Goal: Complete application form: Complete application form

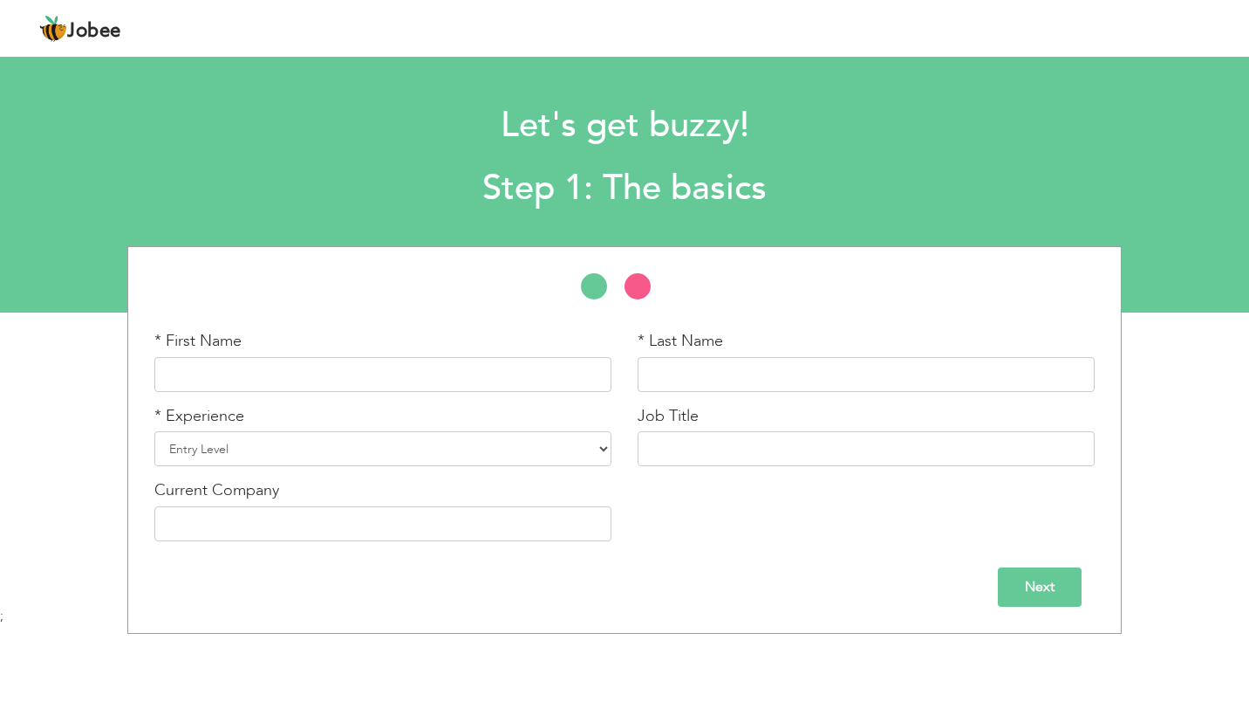
click at [52, 31] on img at bounding box center [53, 29] width 28 height 28
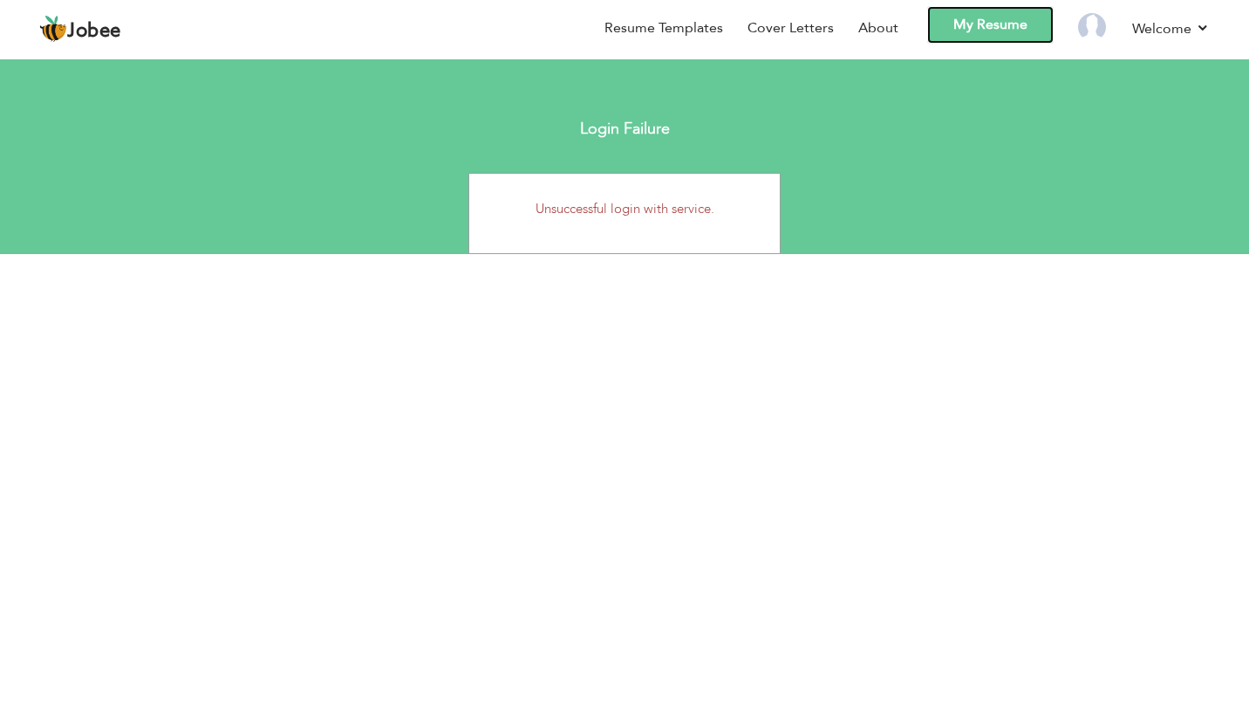
click at [1017, 21] on link "My Resume" at bounding box center [991, 25] width 127 height 38
click at [682, 31] on link "Resume Templates" at bounding box center [664, 28] width 119 height 20
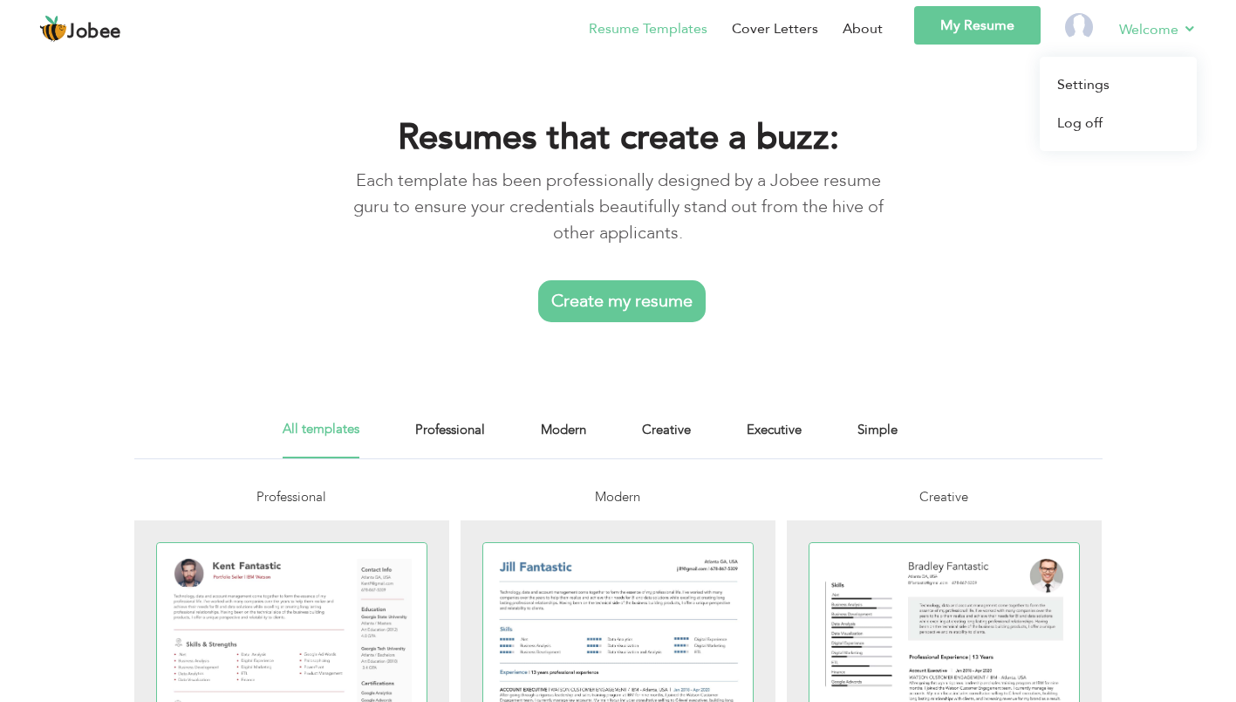
click at [1134, 39] on link "Welcome" at bounding box center [1158, 29] width 78 height 22
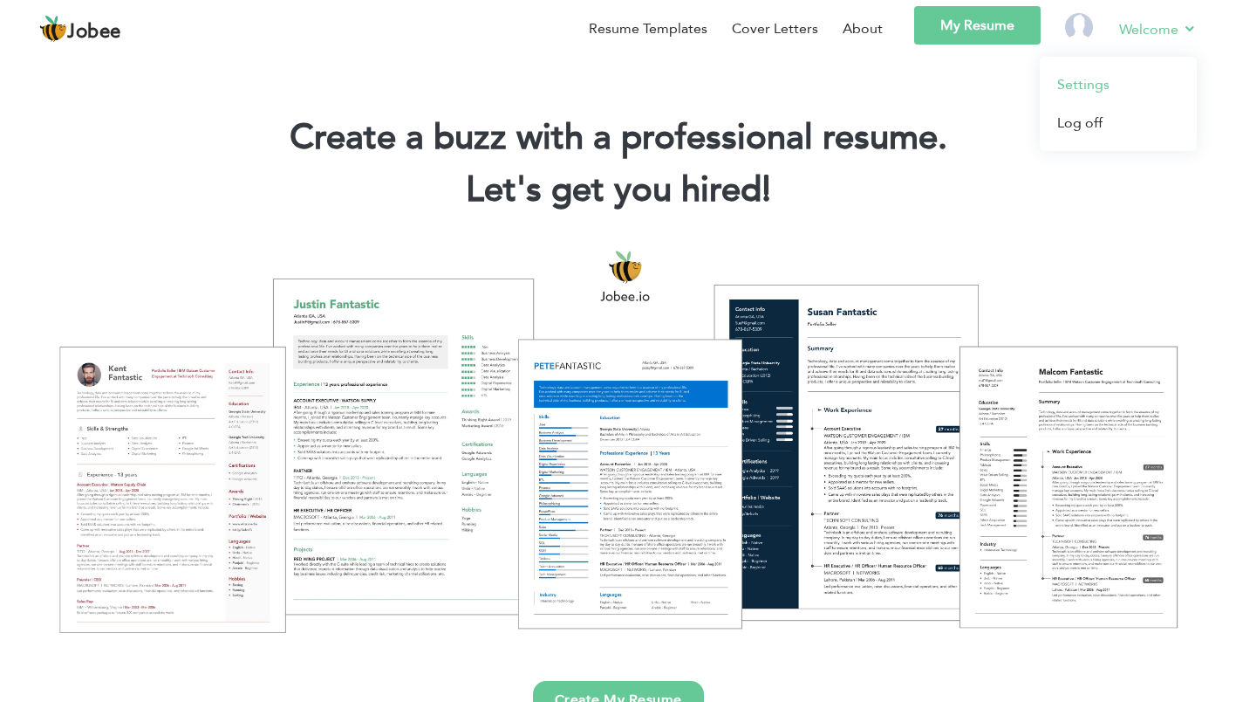
click at [1084, 92] on link "Settings" at bounding box center [1118, 84] width 157 height 38
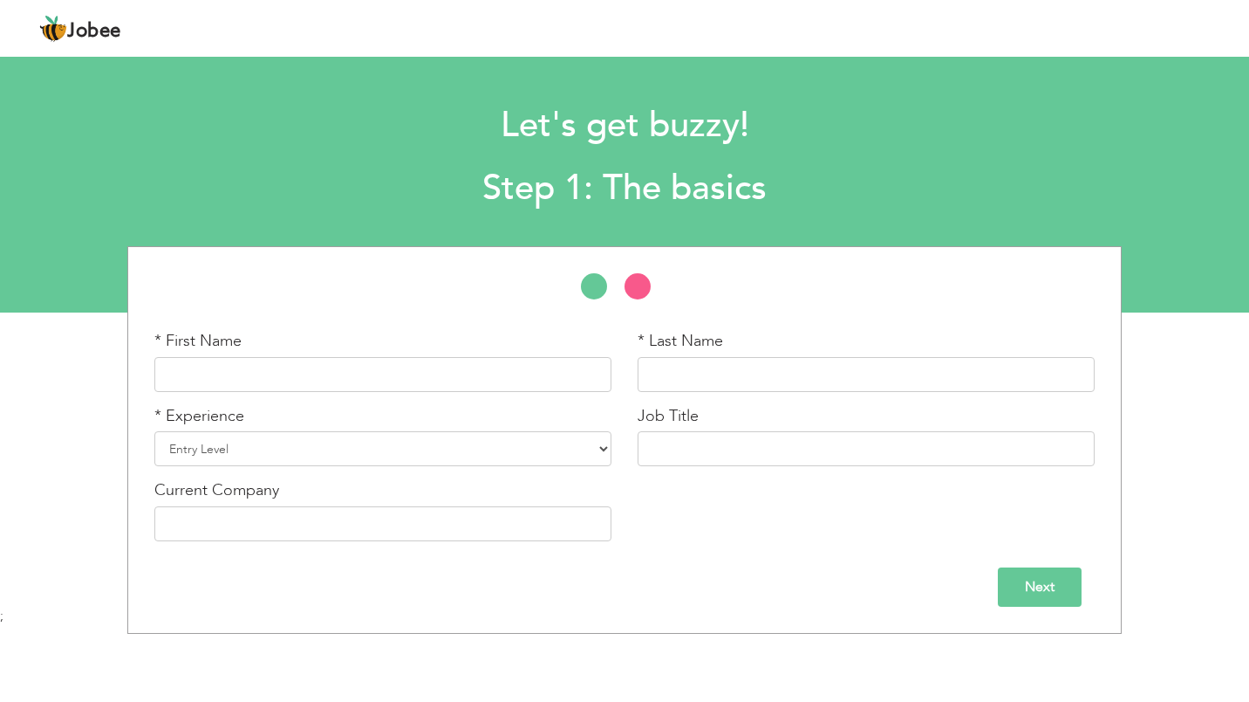
click at [85, 37] on span "Jobee" at bounding box center [94, 31] width 54 height 19
click at [215, 380] on input "text" at bounding box center [382, 374] width 457 height 35
type input "Fahad"
type input "Mughira"
type input "Assistant Manager Finacial Reporting"
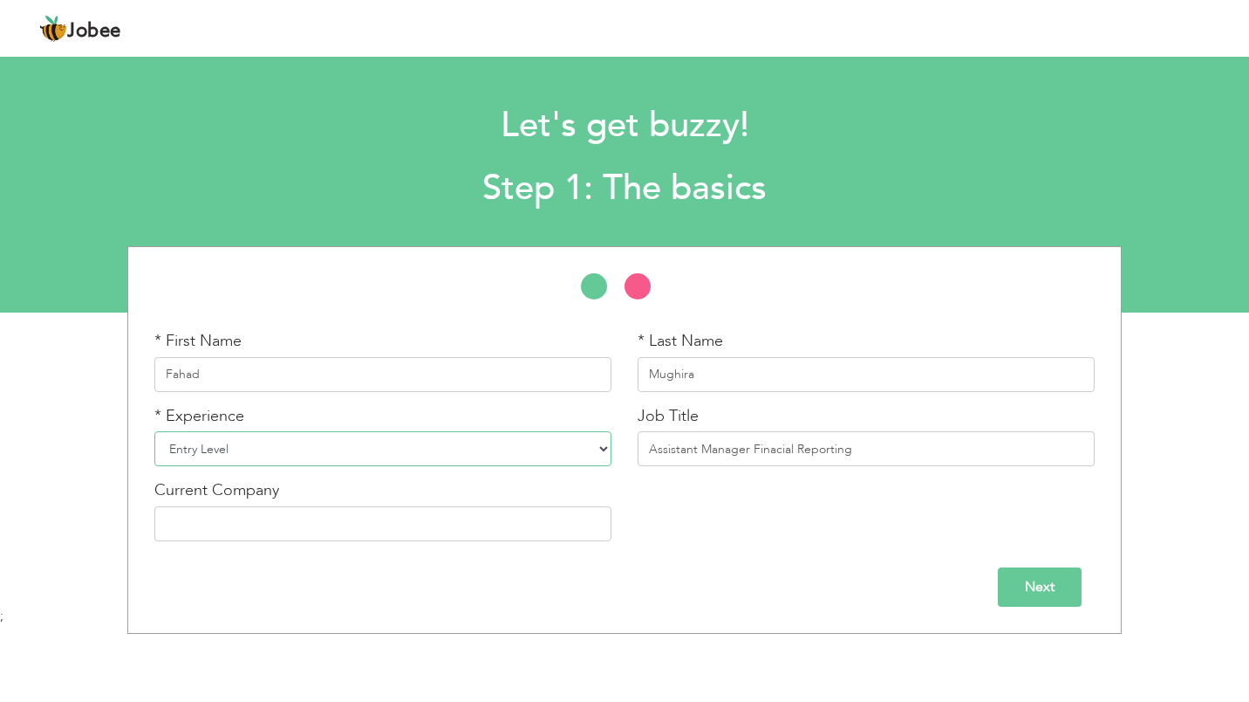
click at [403, 466] on select "Entry Level Less than 1 Year 1 Year 2 Years 3 Years 4 Years 5 Years 6 Years 7 Y…" at bounding box center [382, 448] width 457 height 35
click at [1057, 598] on input "Next" at bounding box center [1040, 586] width 84 height 39
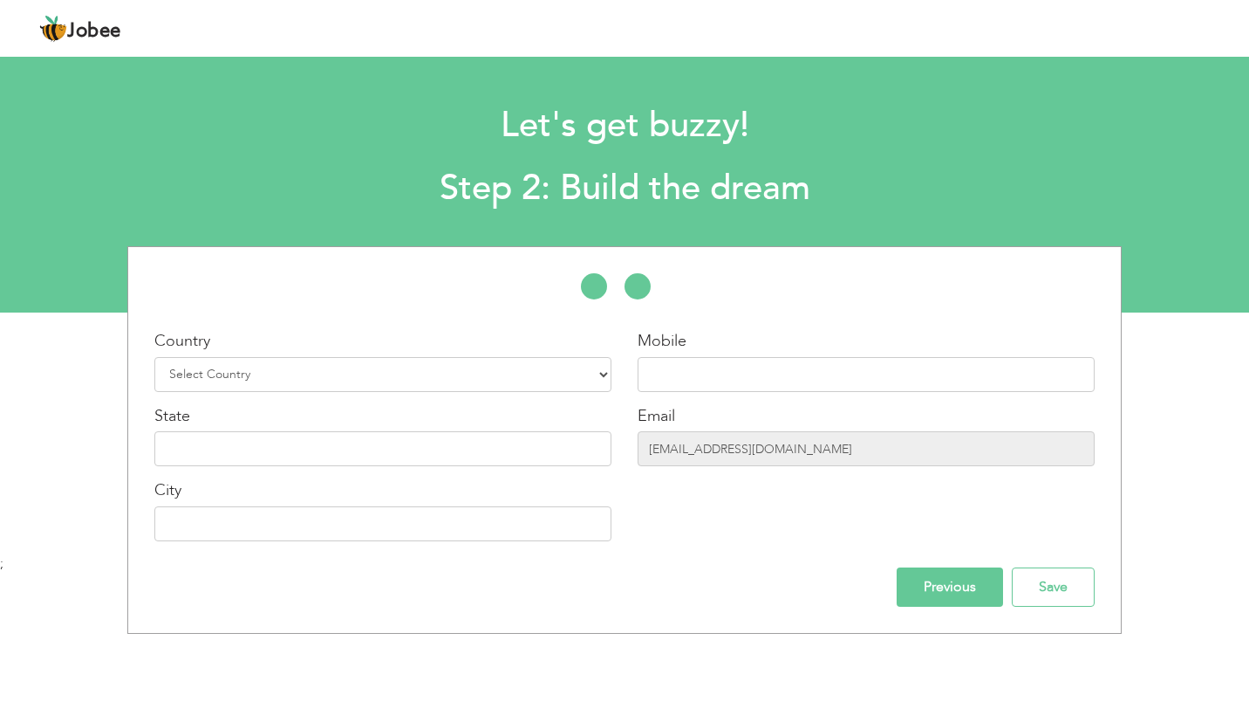
click at [935, 585] on input "Previous" at bounding box center [950, 586] width 106 height 39
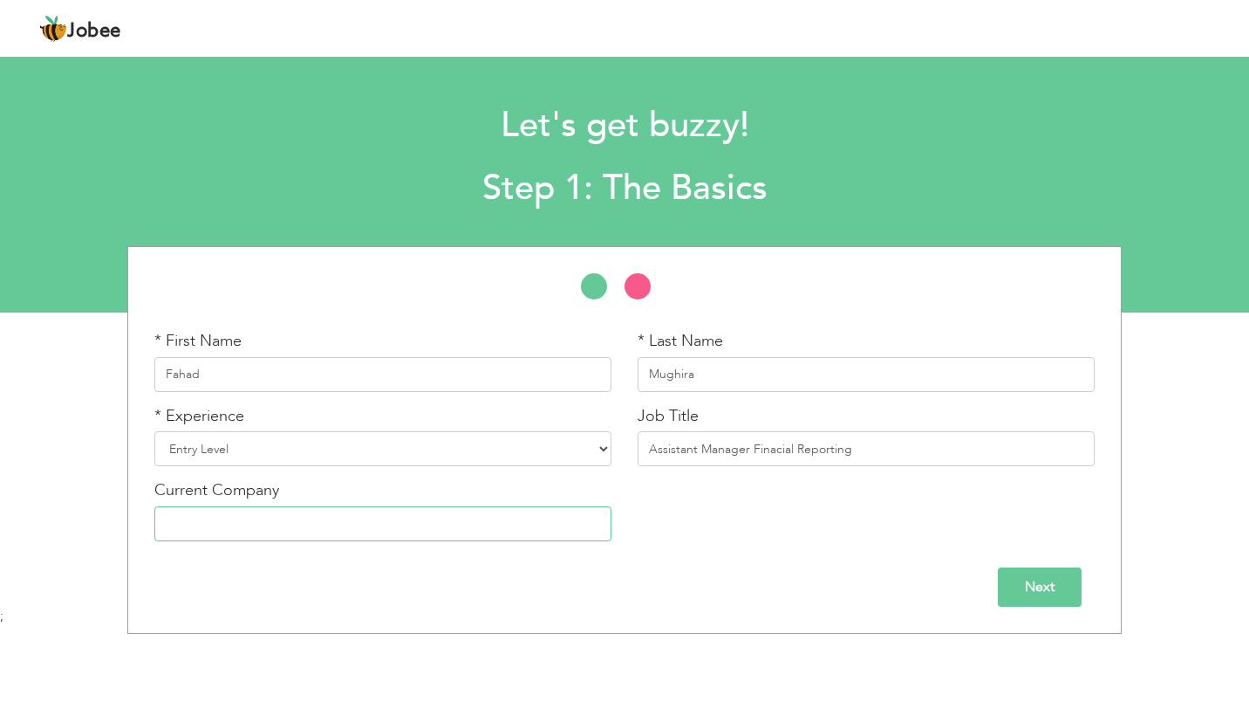
click at [453, 520] on input "text" at bounding box center [382, 523] width 457 height 35
click at [1010, 585] on input "Next" at bounding box center [1040, 586] width 84 height 39
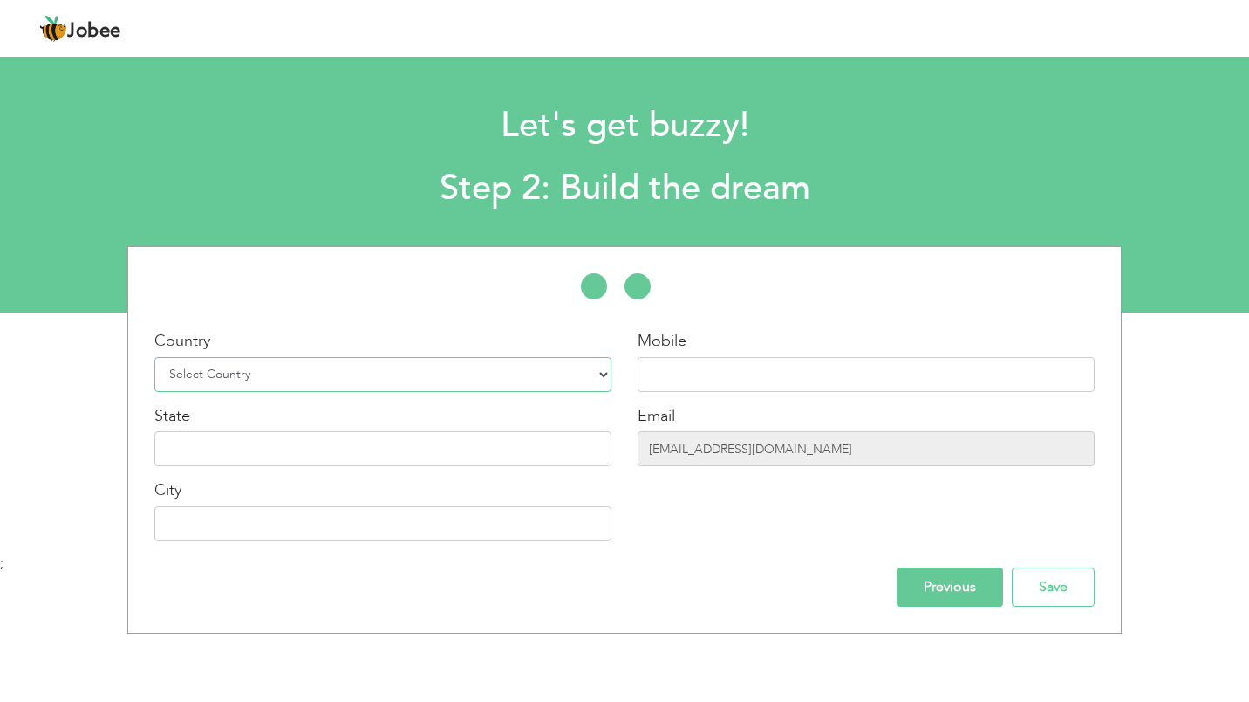
click at [421, 382] on select "Select Country Afghanistan Albania Algeria American Samoa Andorra Angola Anguil…" at bounding box center [382, 374] width 457 height 35
select select "230"
click at [154, 357] on select "Select Country Afghanistan Albania Algeria American Samoa Andorra Angola Anguil…" at bounding box center [382, 374] width 457 height 35
click at [728, 386] on input "text" at bounding box center [866, 374] width 457 height 35
type input "9145259399"
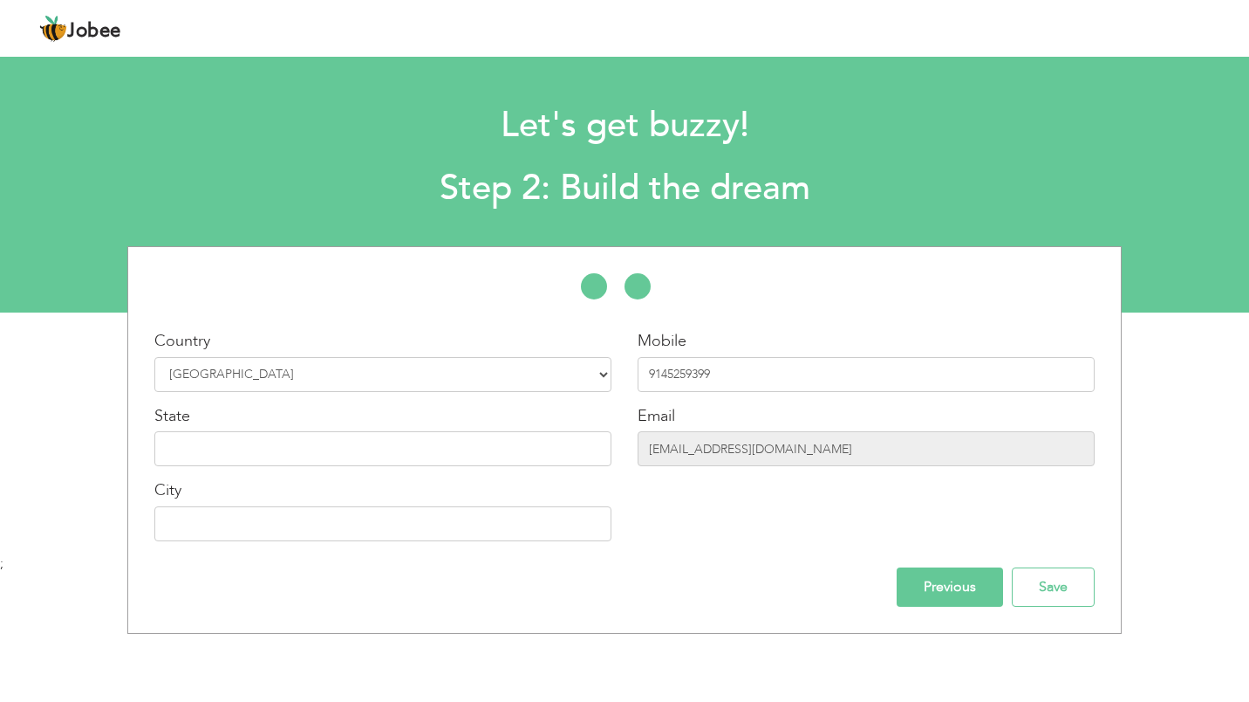
type input "New York"
type input "[GEOGRAPHIC_DATA], [US_STATE], [GEOGRAPHIC_DATA]"
click at [1027, 587] on input "Save" at bounding box center [1053, 586] width 83 height 39
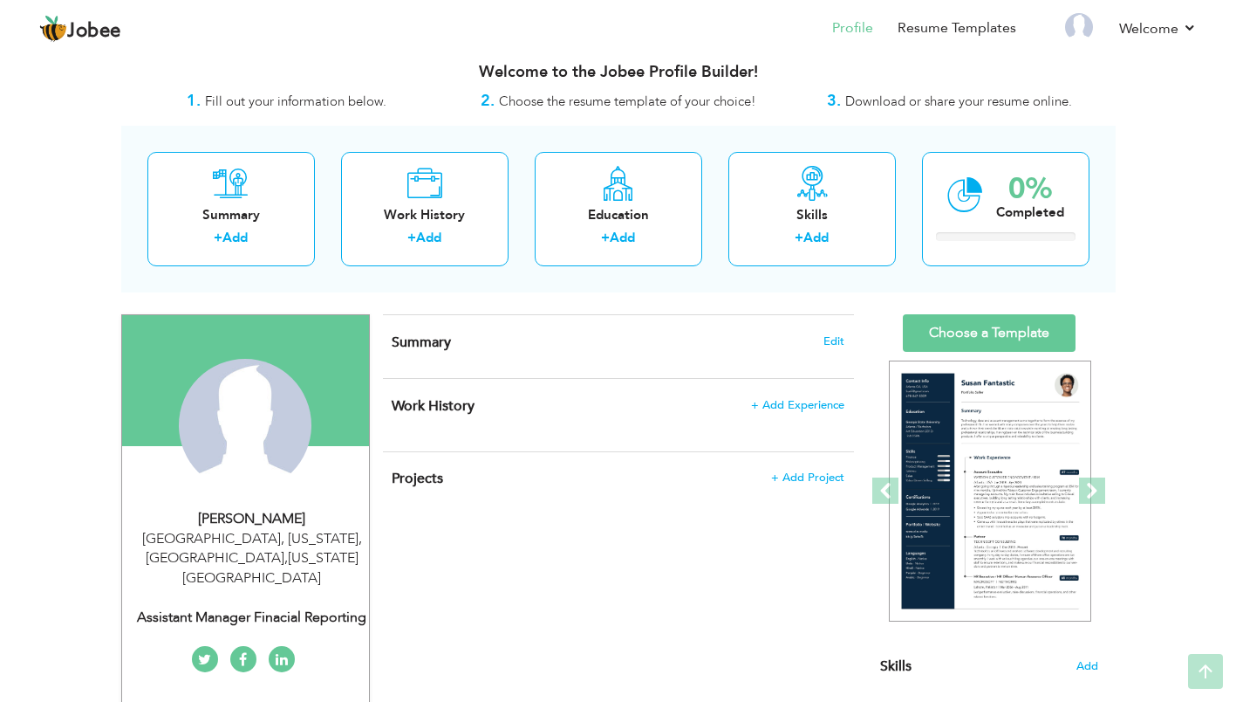
scroll to position [10, 0]
